Goal: Information Seeking & Learning: Learn about a topic

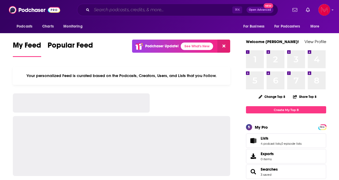
click at [119, 9] on input "Search podcasts, credits, & more..." at bounding box center [162, 10] width 141 height 9
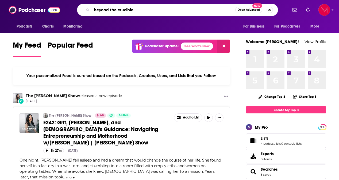
type input "beyond the crucible"
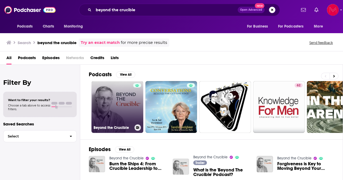
click at [131, 114] on link "Beyond the Crucible" at bounding box center [117, 107] width 52 height 52
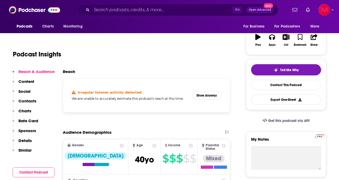
scroll to position [88, 0]
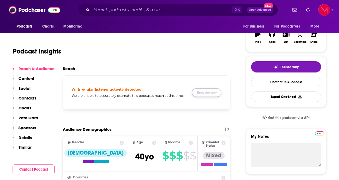
click at [202, 92] on button "Show Anyway" at bounding box center [206, 92] width 29 height 9
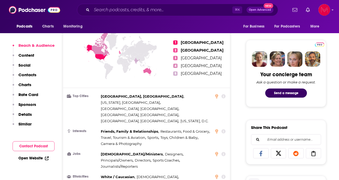
scroll to position [236, 0]
